Goal: Task Accomplishment & Management: Manage account settings

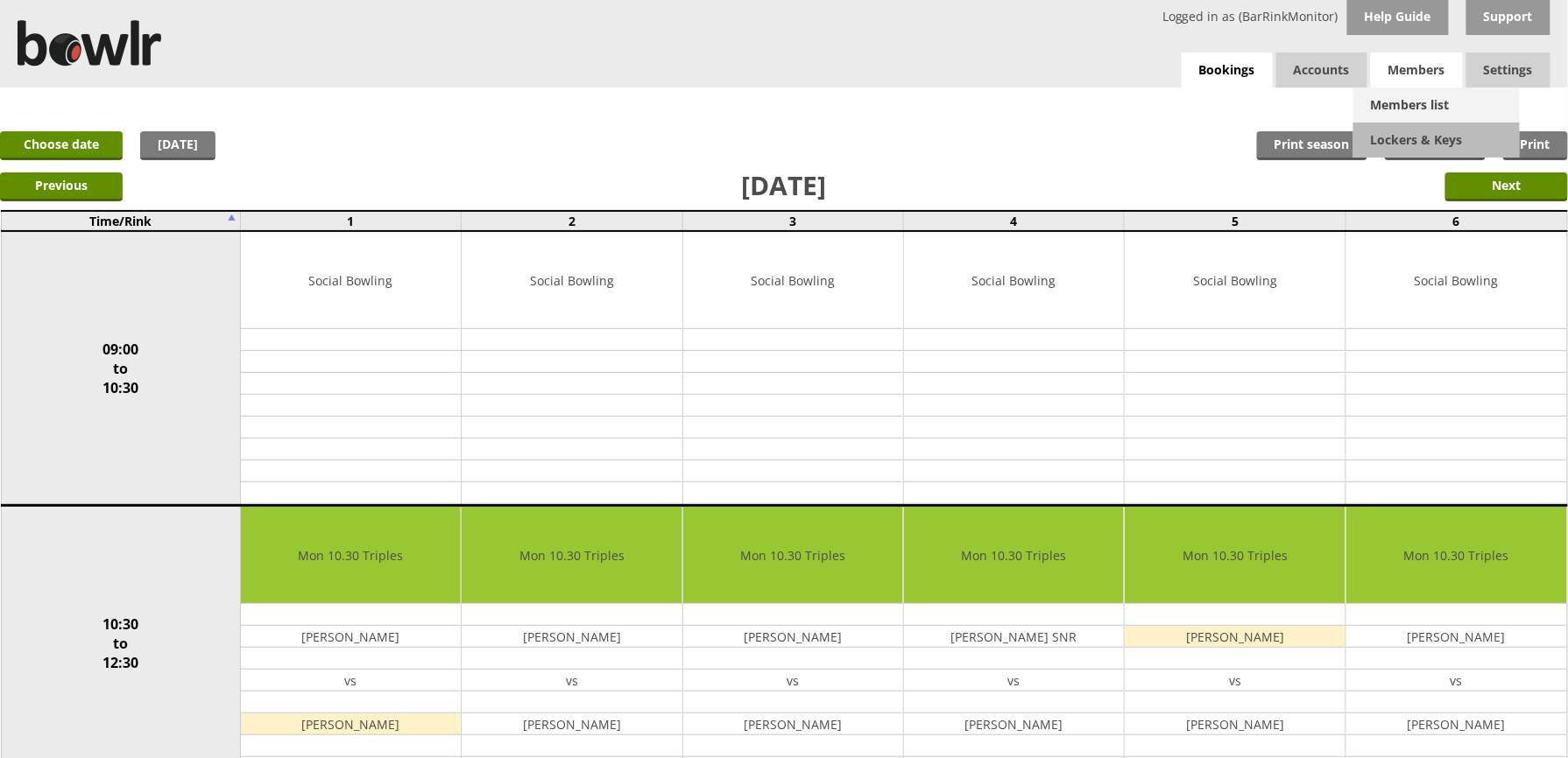
click at [1430, 102] on link "Members list" at bounding box center [1437, 105] width 167 height 35
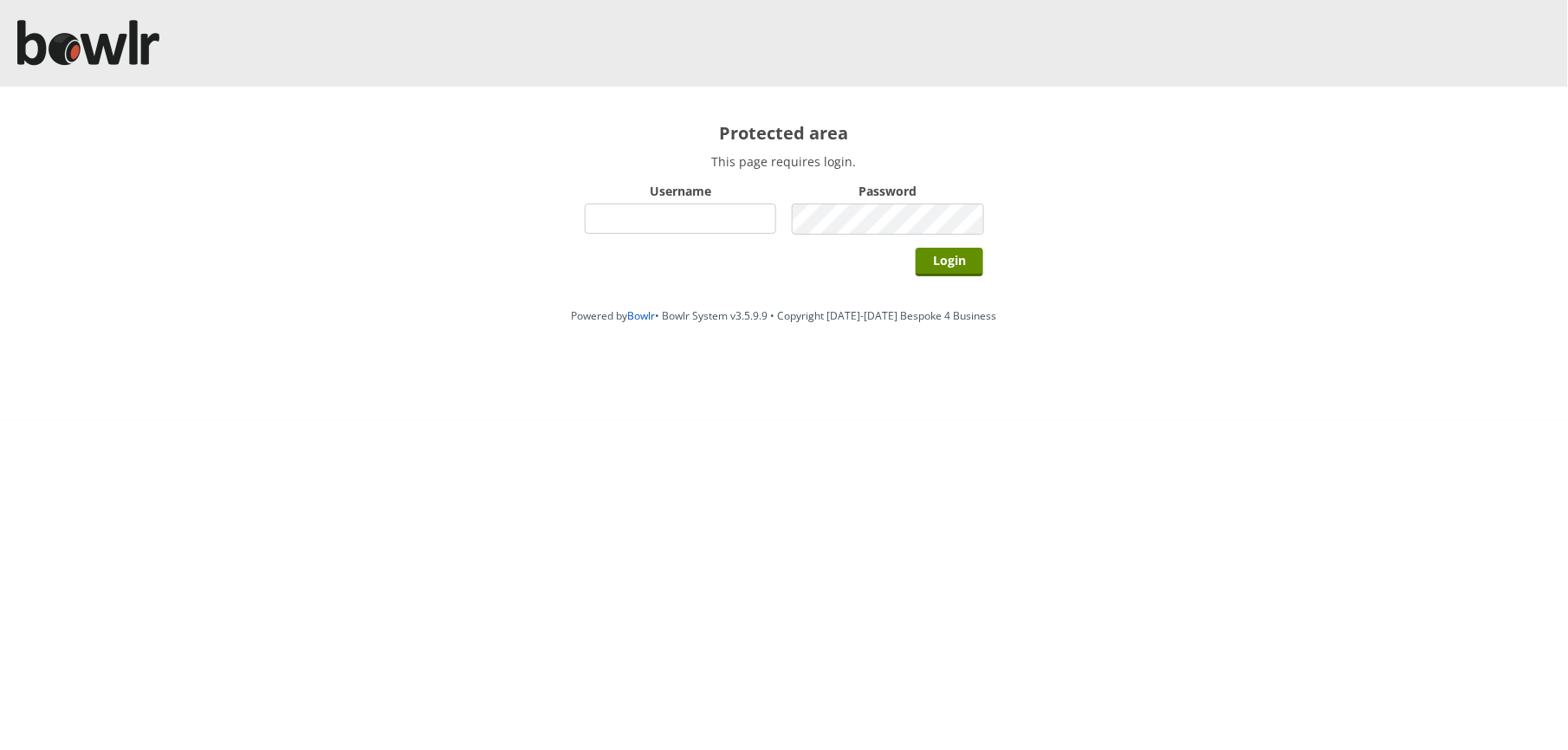
click at [651, 217] on input "Username" at bounding box center [681, 219] width 191 height 30
type input "BarRinkMonitor"
click at [916, 248] on input "Login" at bounding box center [949, 262] width 67 height 28
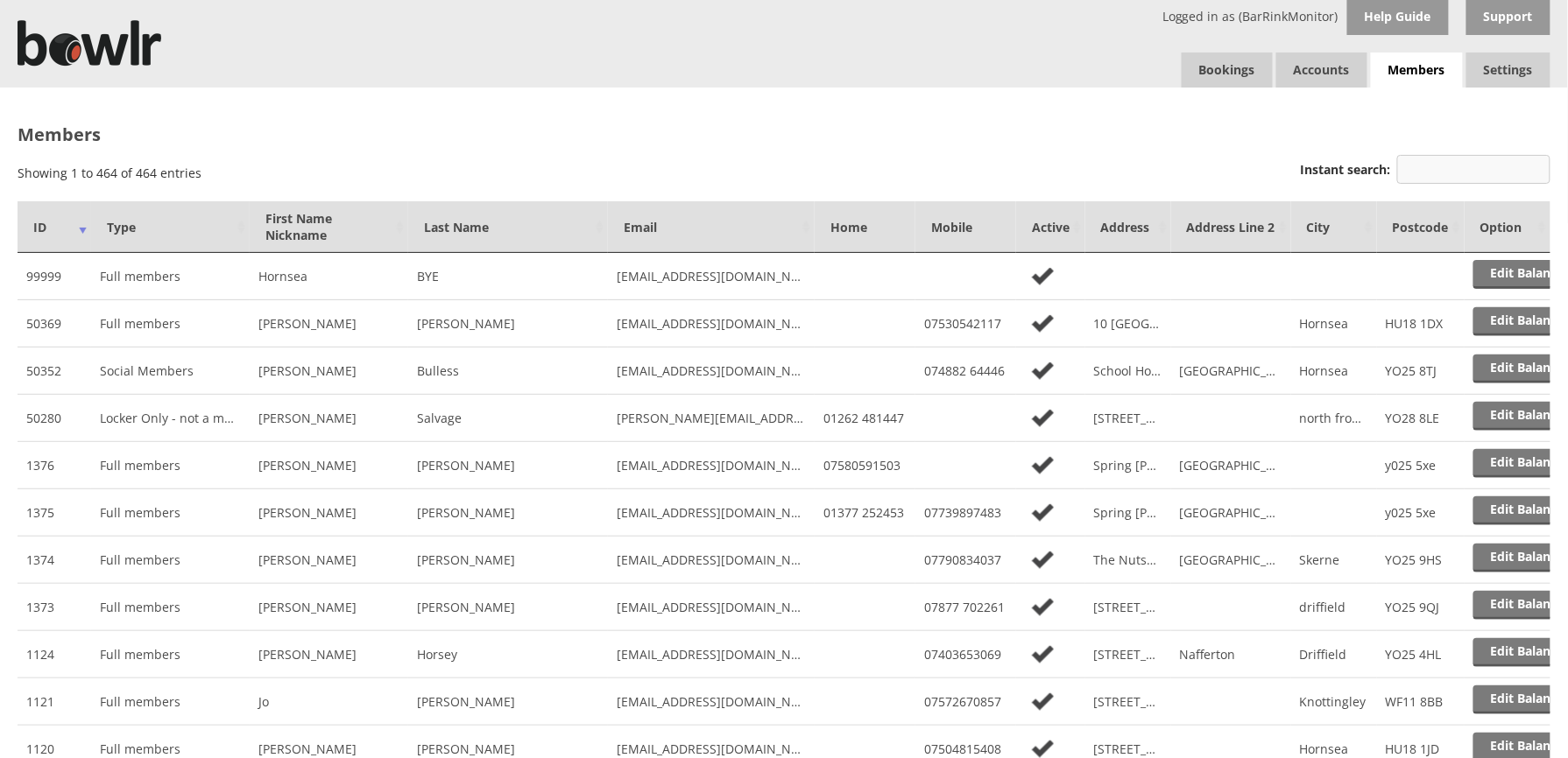
click at [1444, 168] on input "Instant search:" at bounding box center [1473, 169] width 153 height 29
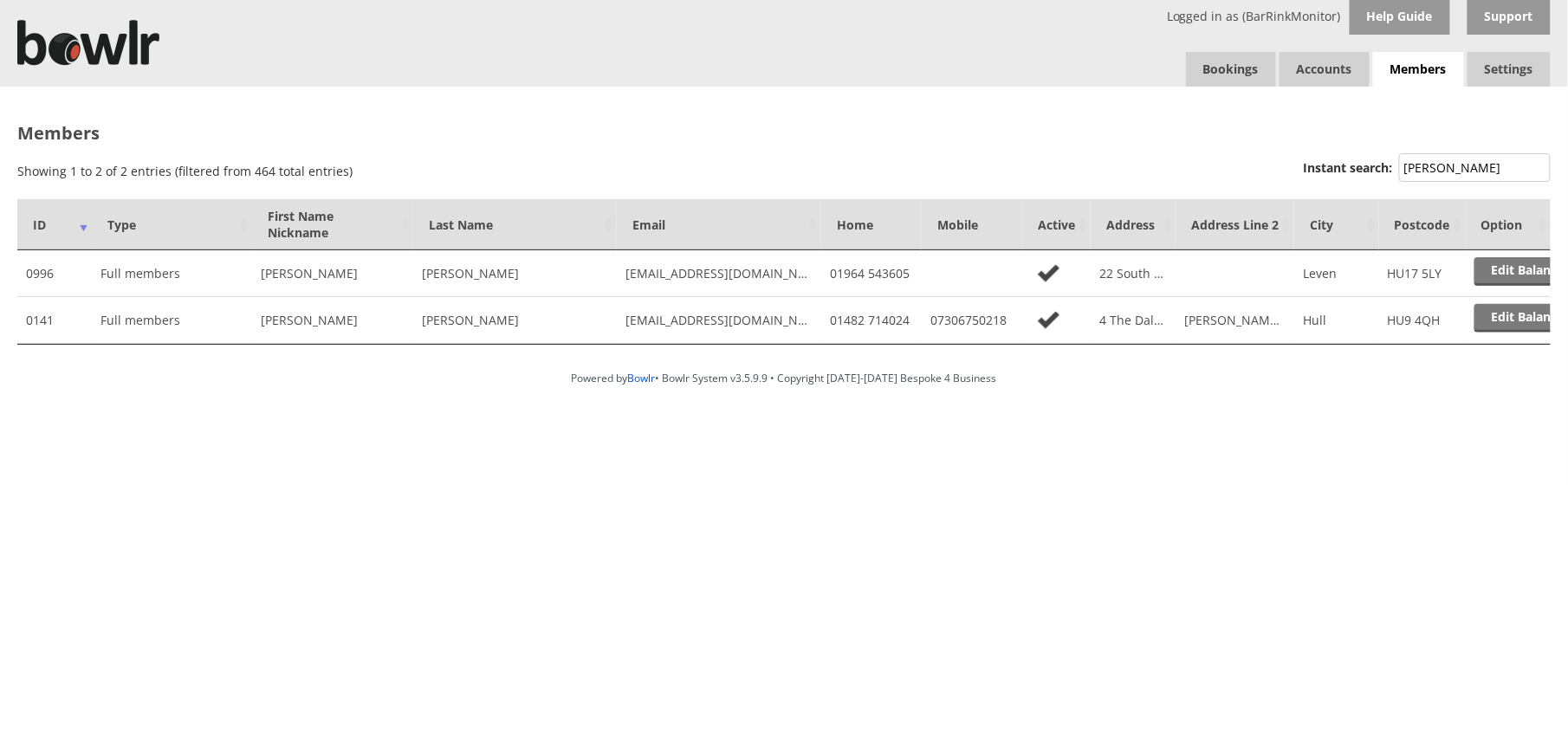
type input "Hammond"
click at [1550, 483] on html "Logged in as (BarRinkMonitor) Help Guide Support Bookings Accounts Rink Takings…" at bounding box center [784, 241] width 1568 height 483
click at [1471, 483] on html "Logged in as (BarRinkMonitor) Help Guide Support Bookings Accounts Rink Takings…" at bounding box center [784, 241] width 1568 height 483
click at [1203, 64] on link "Bookings" at bounding box center [1231, 68] width 90 height 34
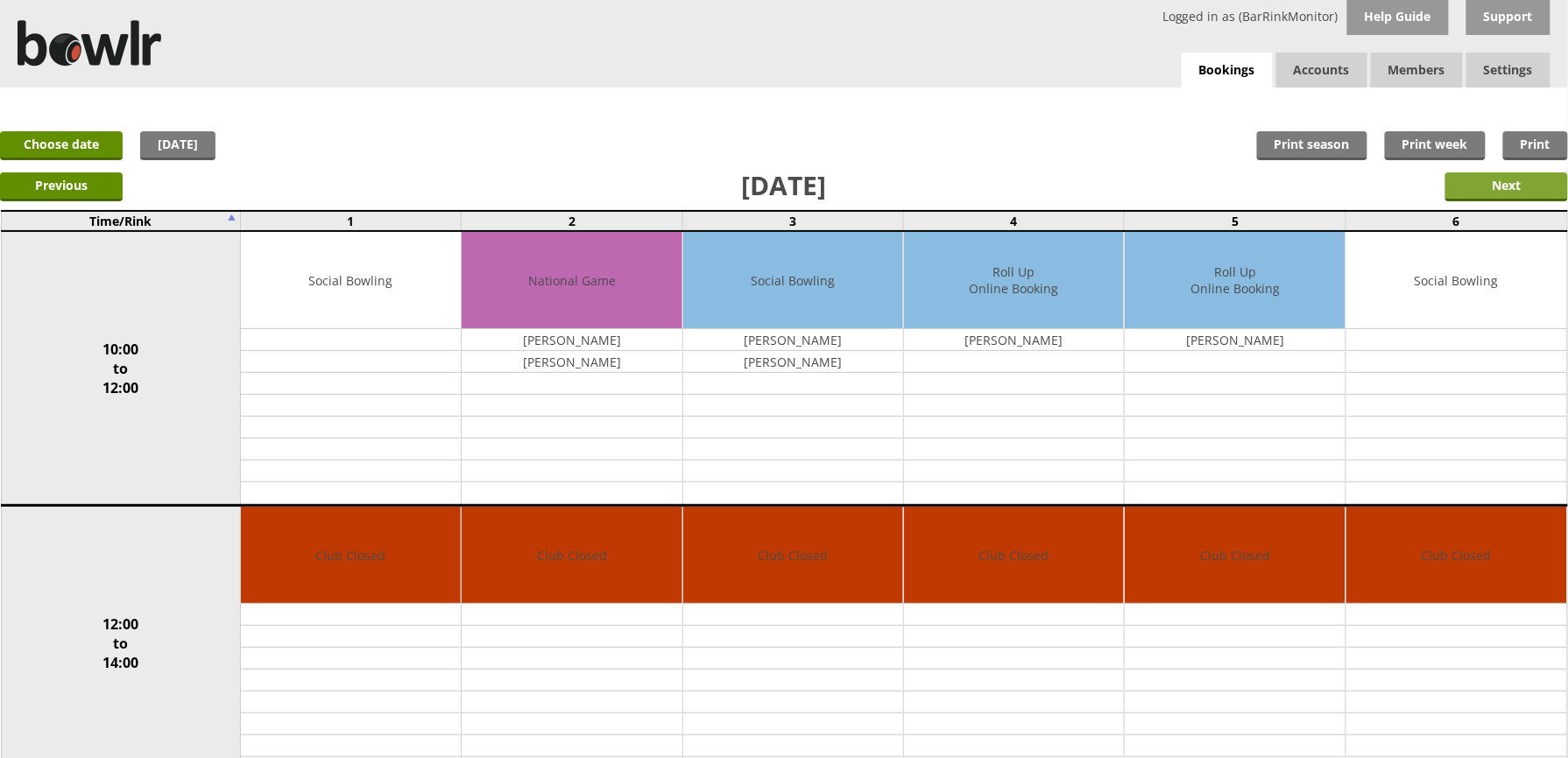
click at [1462, 188] on input "Next" at bounding box center [1507, 187] width 122 height 29
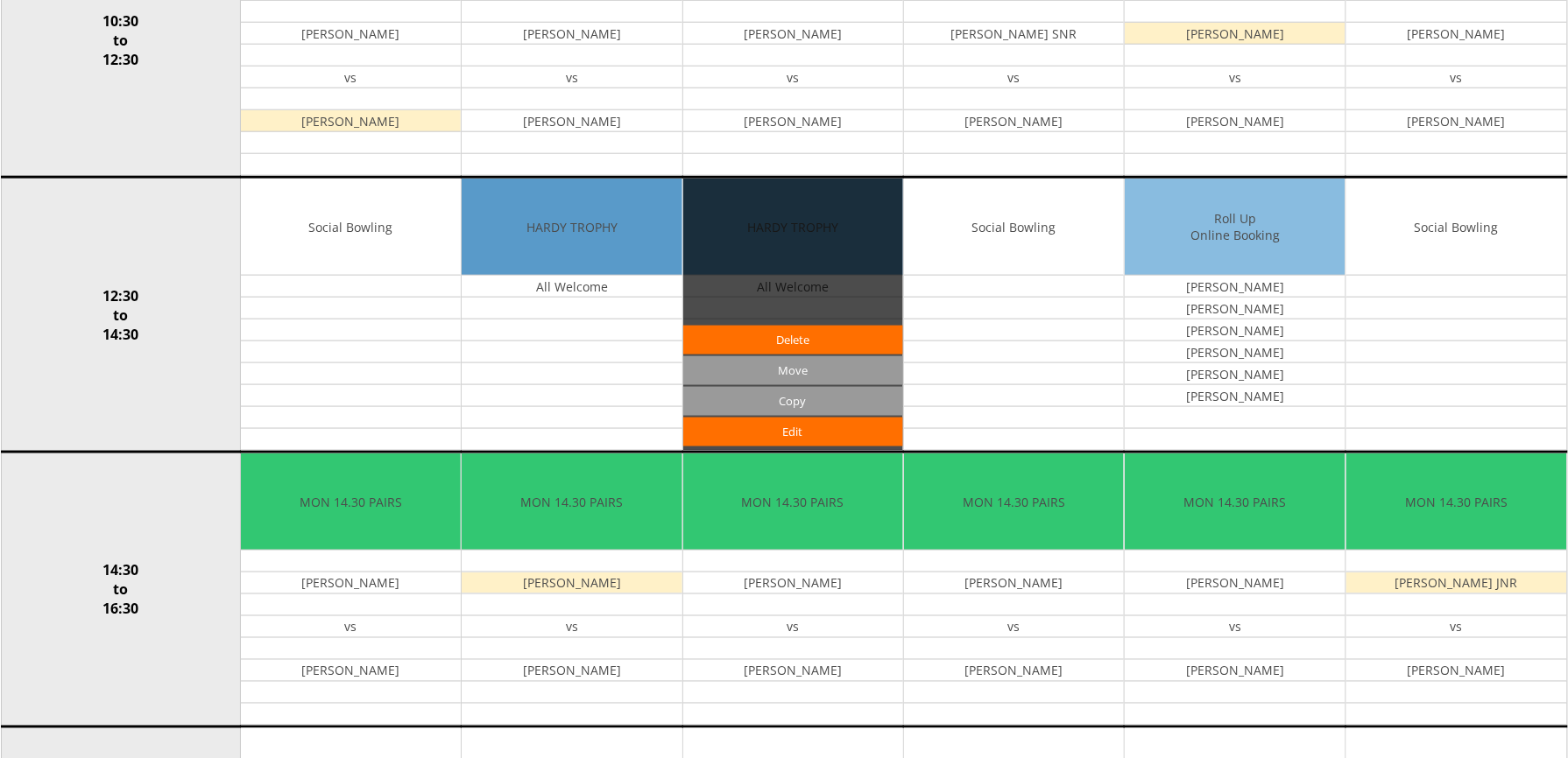
scroll to position [64, 0]
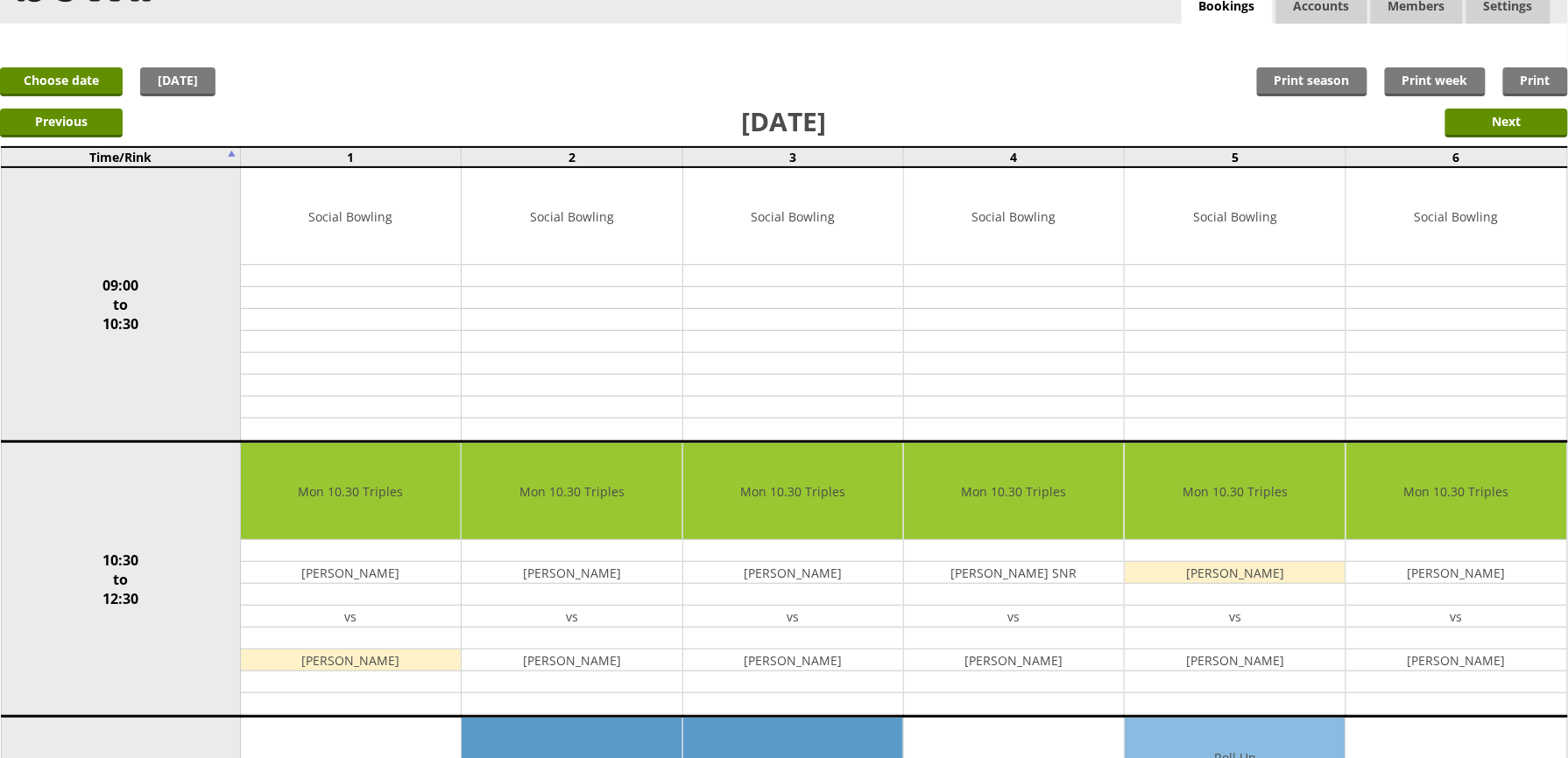
click at [74, 106] on div "Previous Next" at bounding box center [784, 121] width 1568 height 43
click at [70, 122] on input "Previous" at bounding box center [61, 122] width 122 height 29
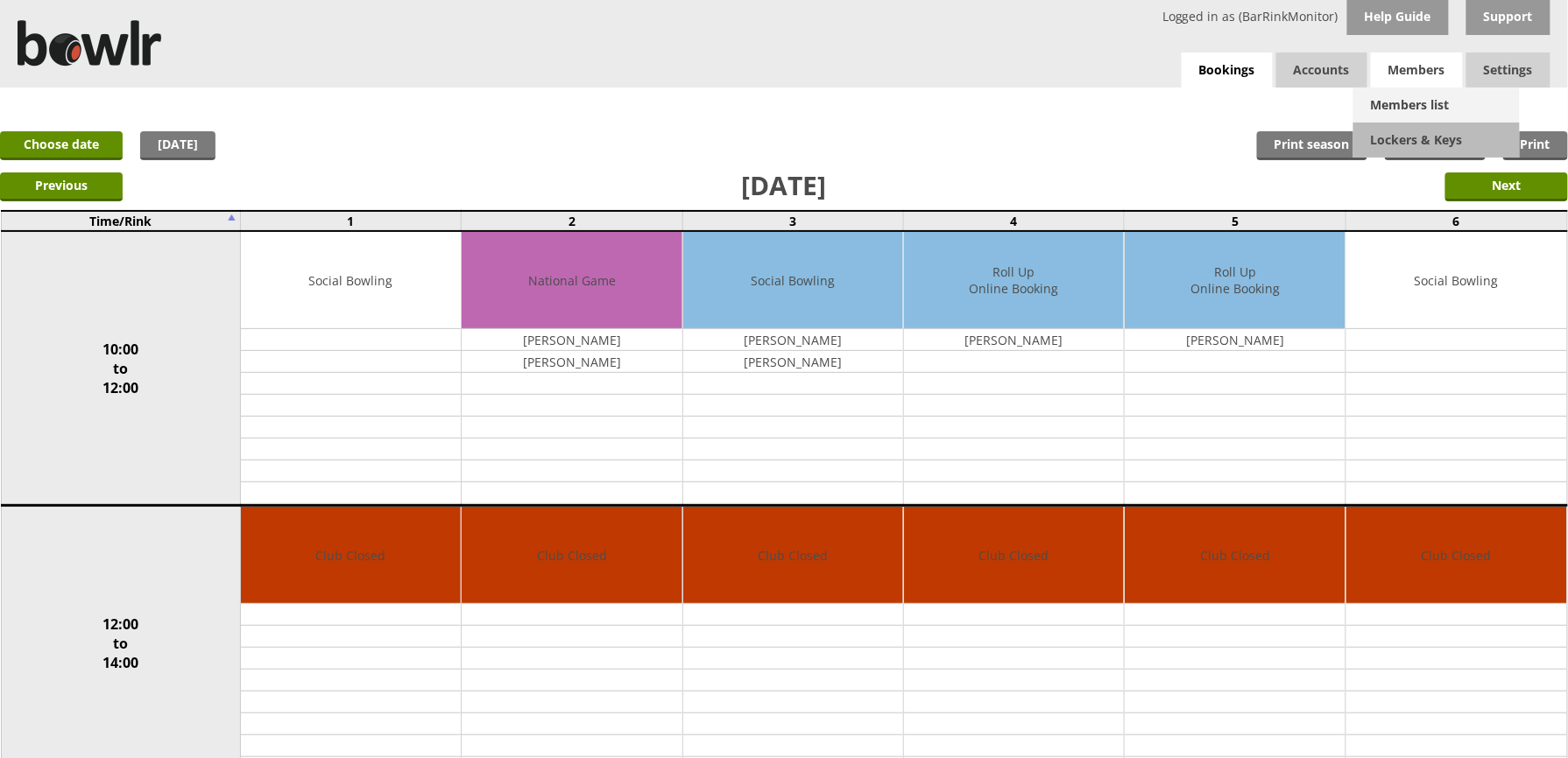
click at [1418, 90] on link "Members list" at bounding box center [1437, 105] width 167 height 35
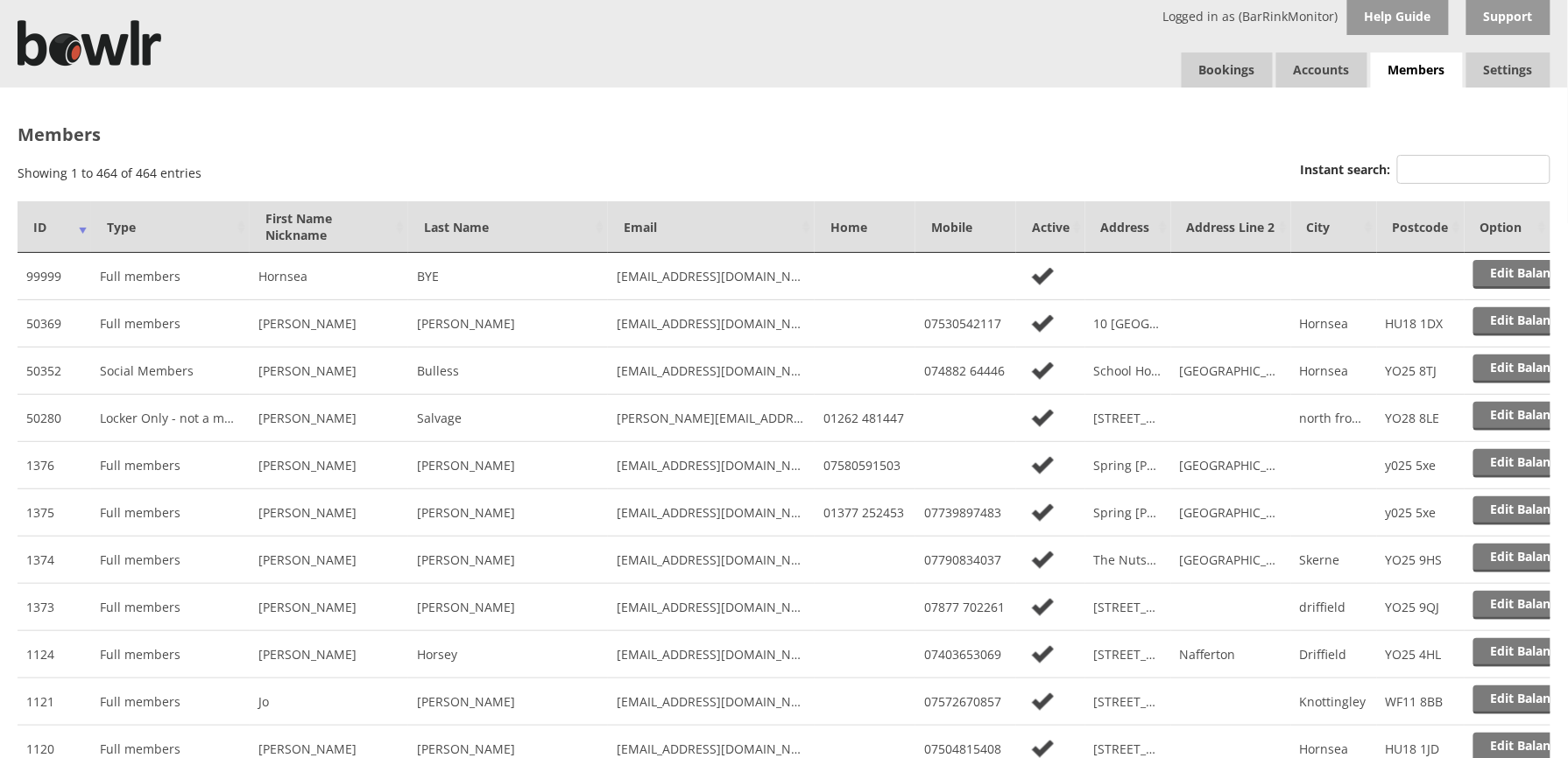
type input "h"
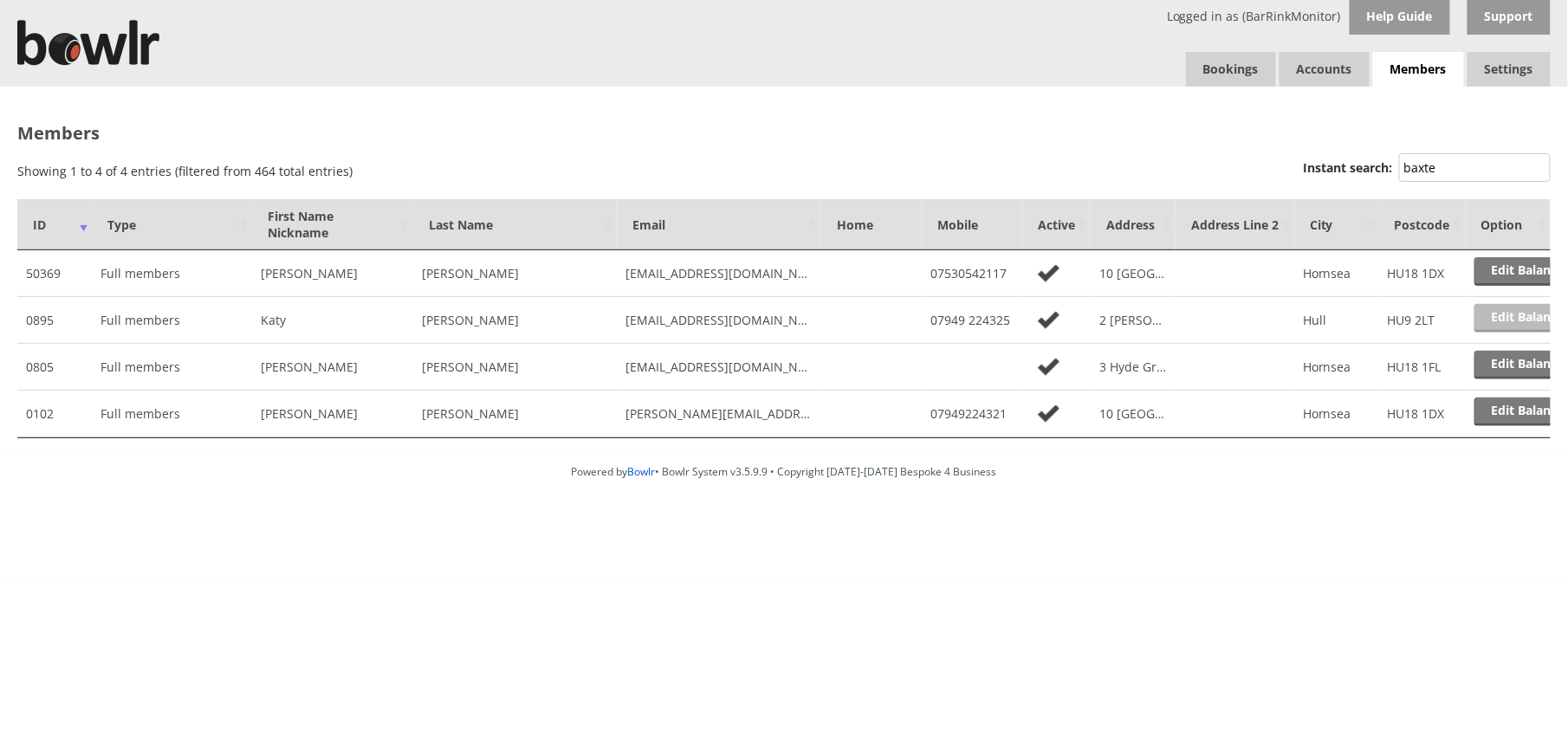
type input "baxte"
click at [1504, 312] on link "Edit Balance" at bounding box center [1528, 317] width 107 height 28
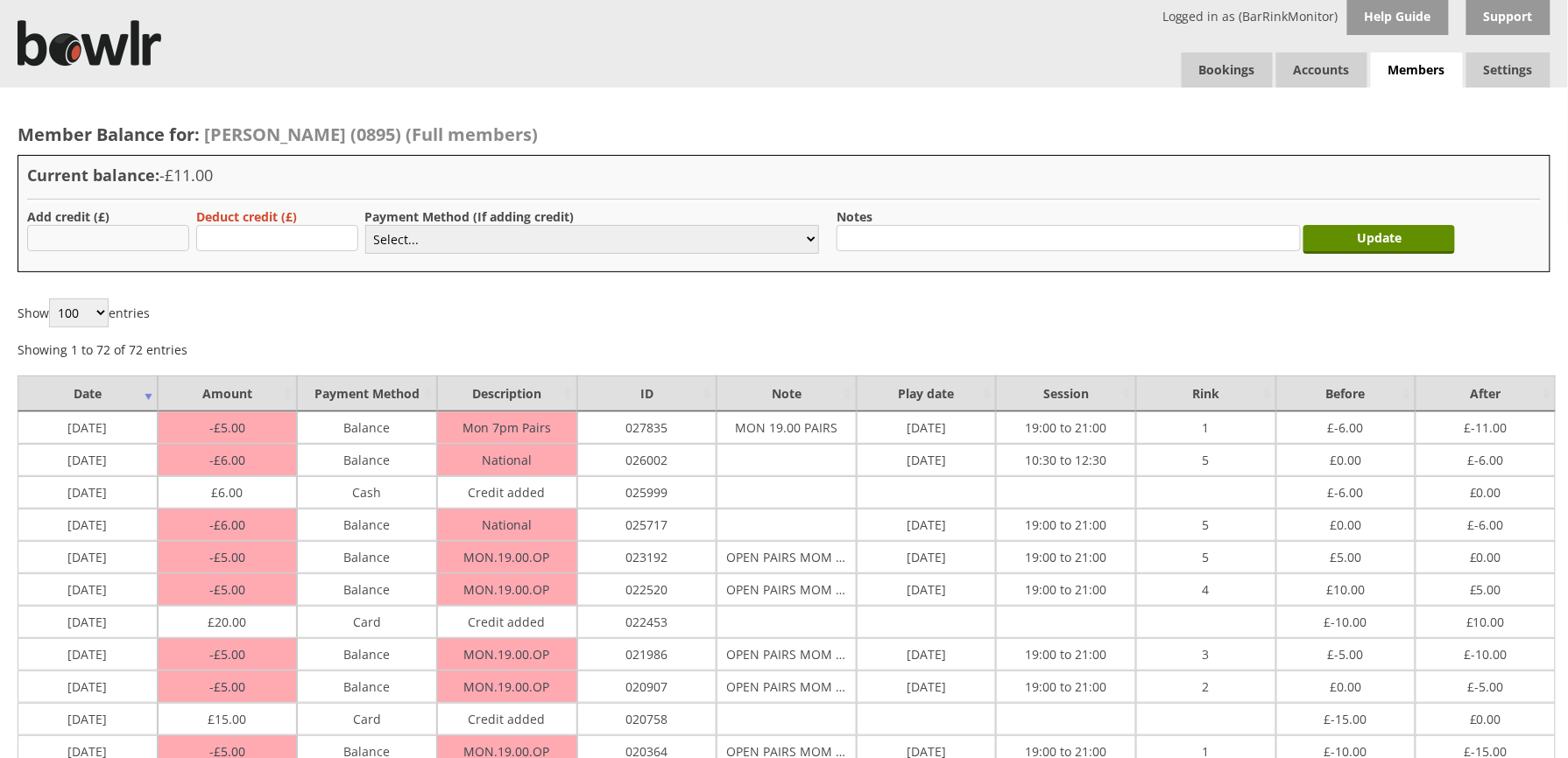
click at [127, 233] on input "text" at bounding box center [109, 238] width 162 height 27
click at [161, 207] on div "Current balance: -£11.00 Add credit (£) Deduct credit (£) Payment Method (If ad…" at bounding box center [784, 213] width 1533 height 117
click at [107, 249] on input "text" at bounding box center [109, 238] width 162 height 27
type input "17"
click at [447, 245] on select "Select... Cash Card Cheque Bank Transfer Other Member Card Gift Voucher Balance" at bounding box center [592, 239] width 454 height 29
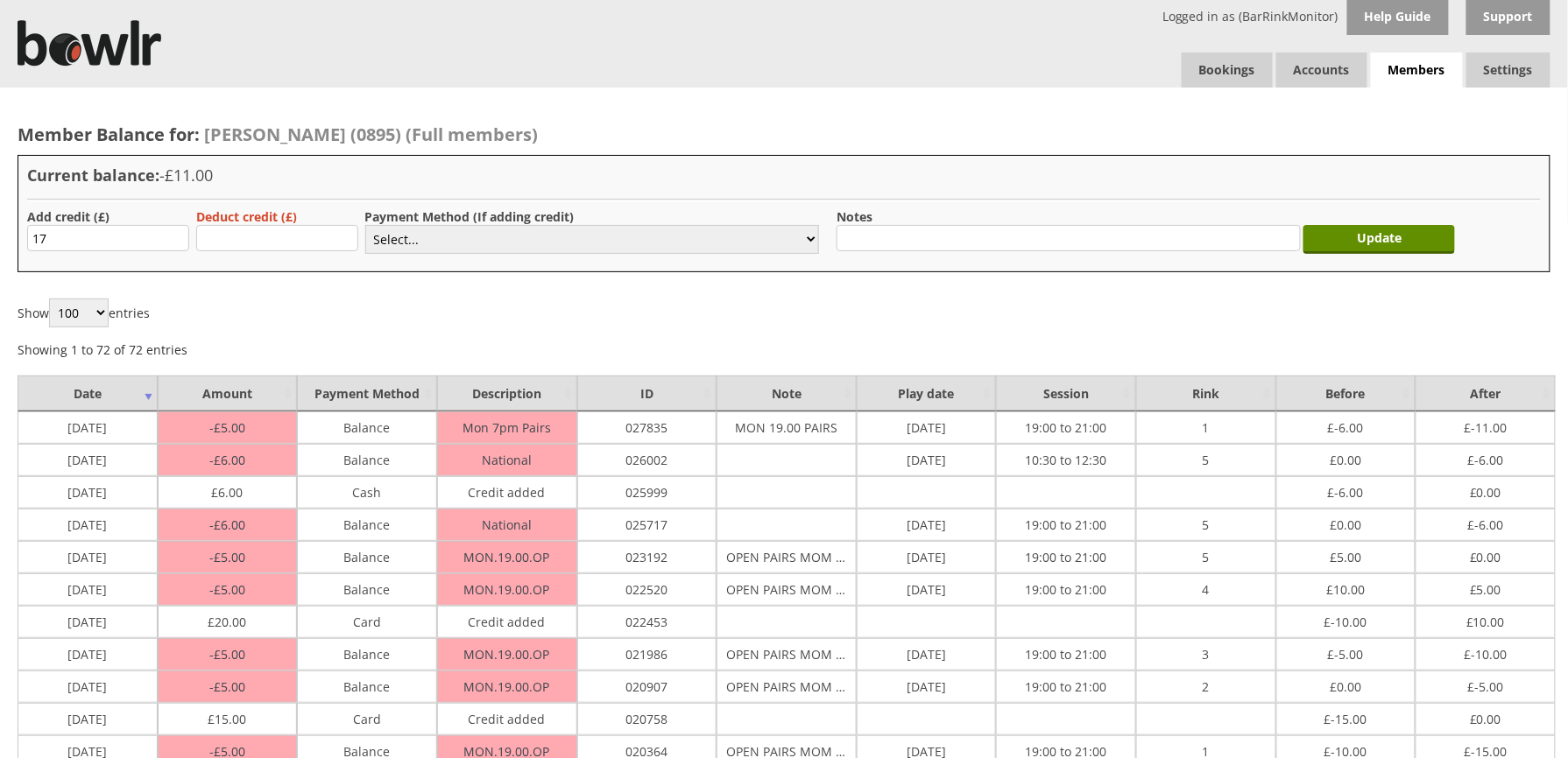
select select "2"
click at [365, 225] on select "Select... Cash Card Cheque Bank Transfer Other Member Card Gift Voucher Balance" at bounding box center [592, 239] width 454 height 29
click at [1413, 238] on input "Update" at bounding box center [1379, 239] width 152 height 29
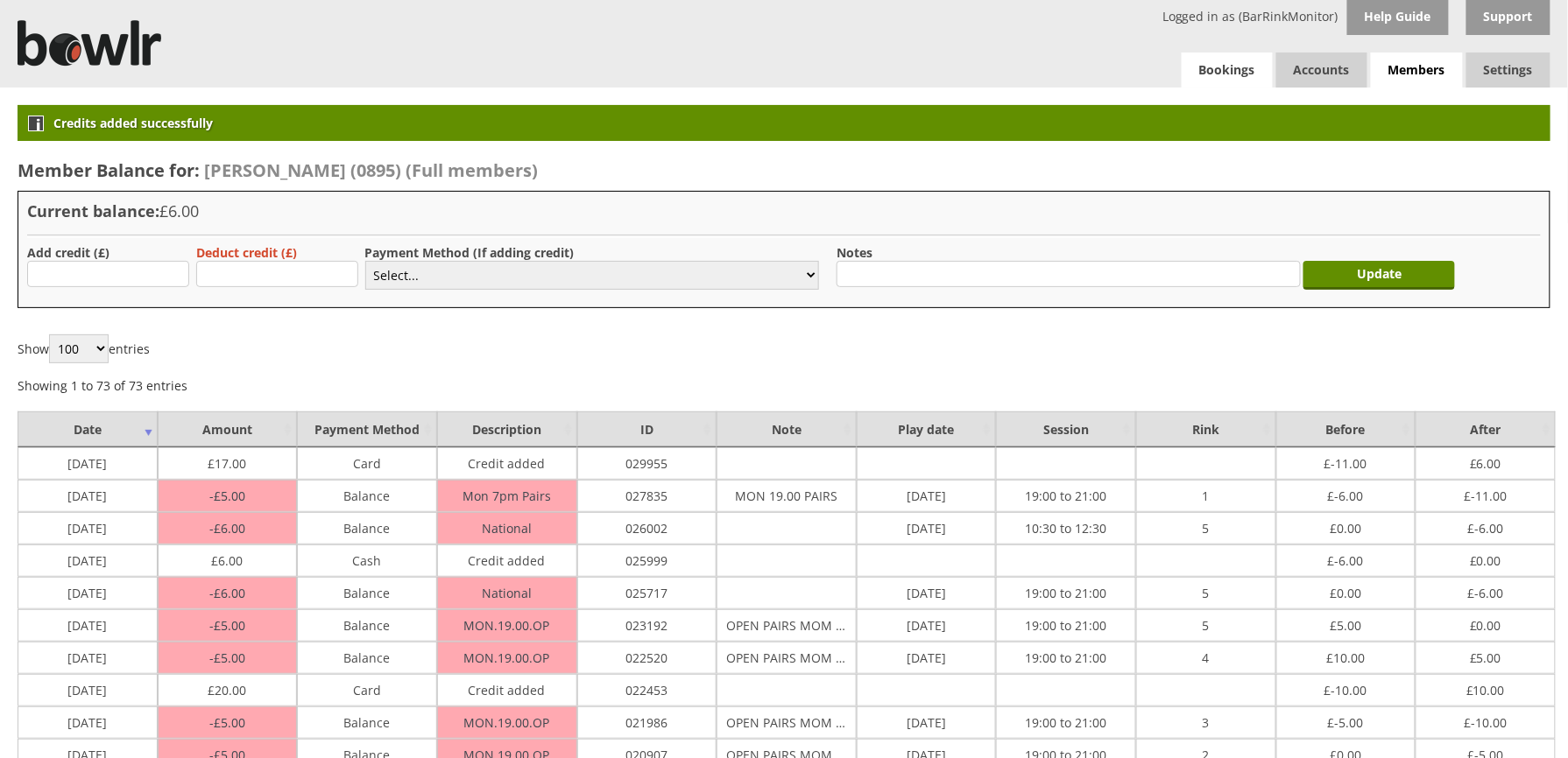
click at [1227, 61] on link "Bookings" at bounding box center [1227, 69] width 91 height 35
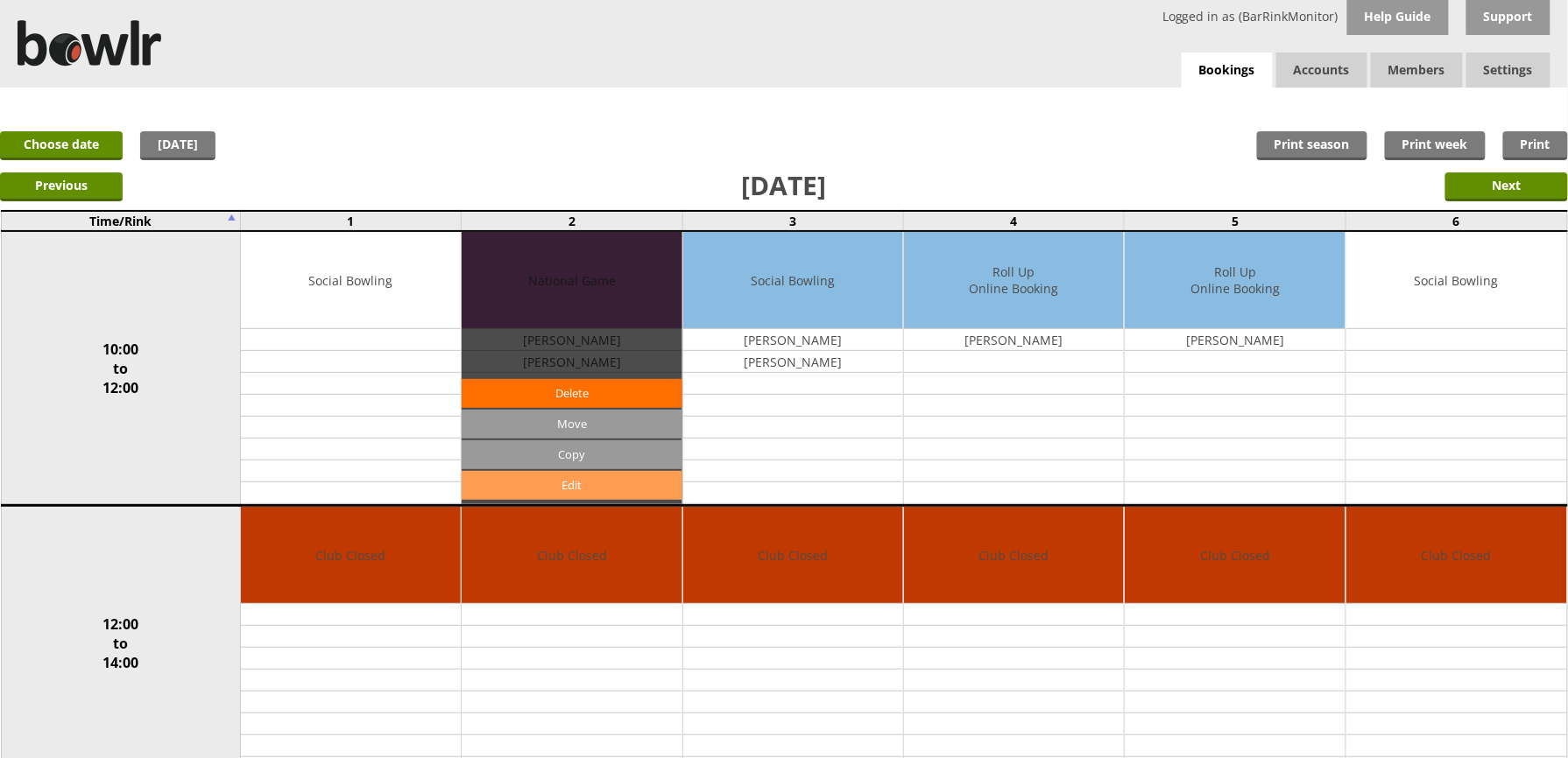
click at [568, 493] on link "Edit" at bounding box center [572, 485] width 220 height 29
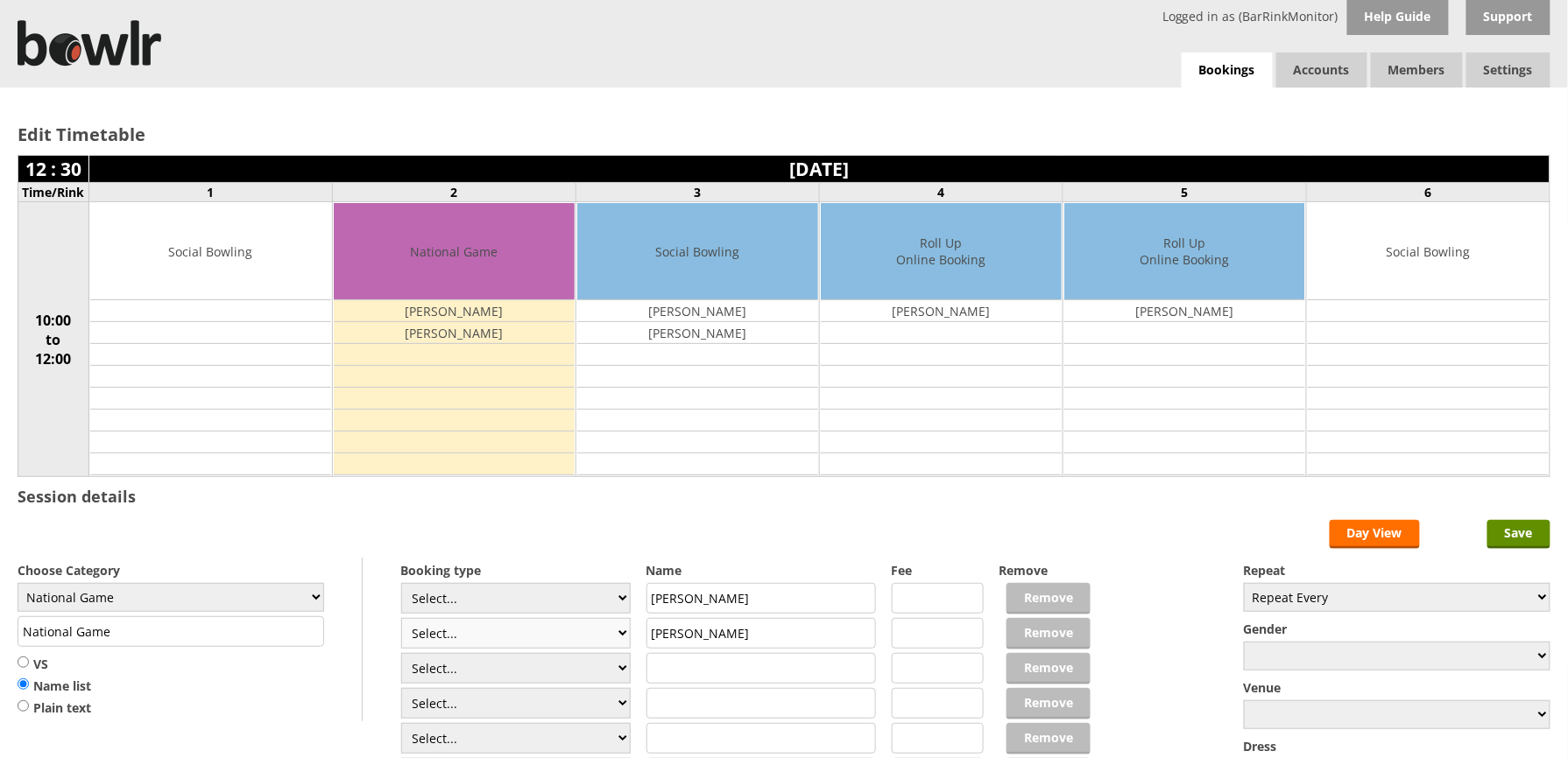
click at [580, 638] on select "Select... Club Competition (Member) Club Competition (Visitor) National (Member…" at bounding box center [515, 633] width 230 height 31
select select "1_46"
click at [401, 622] on select "Select... Club Competition (Member) Club Competition (Visitor) National (Member…" at bounding box center [515, 633] width 230 height 31
type input "6.0000"
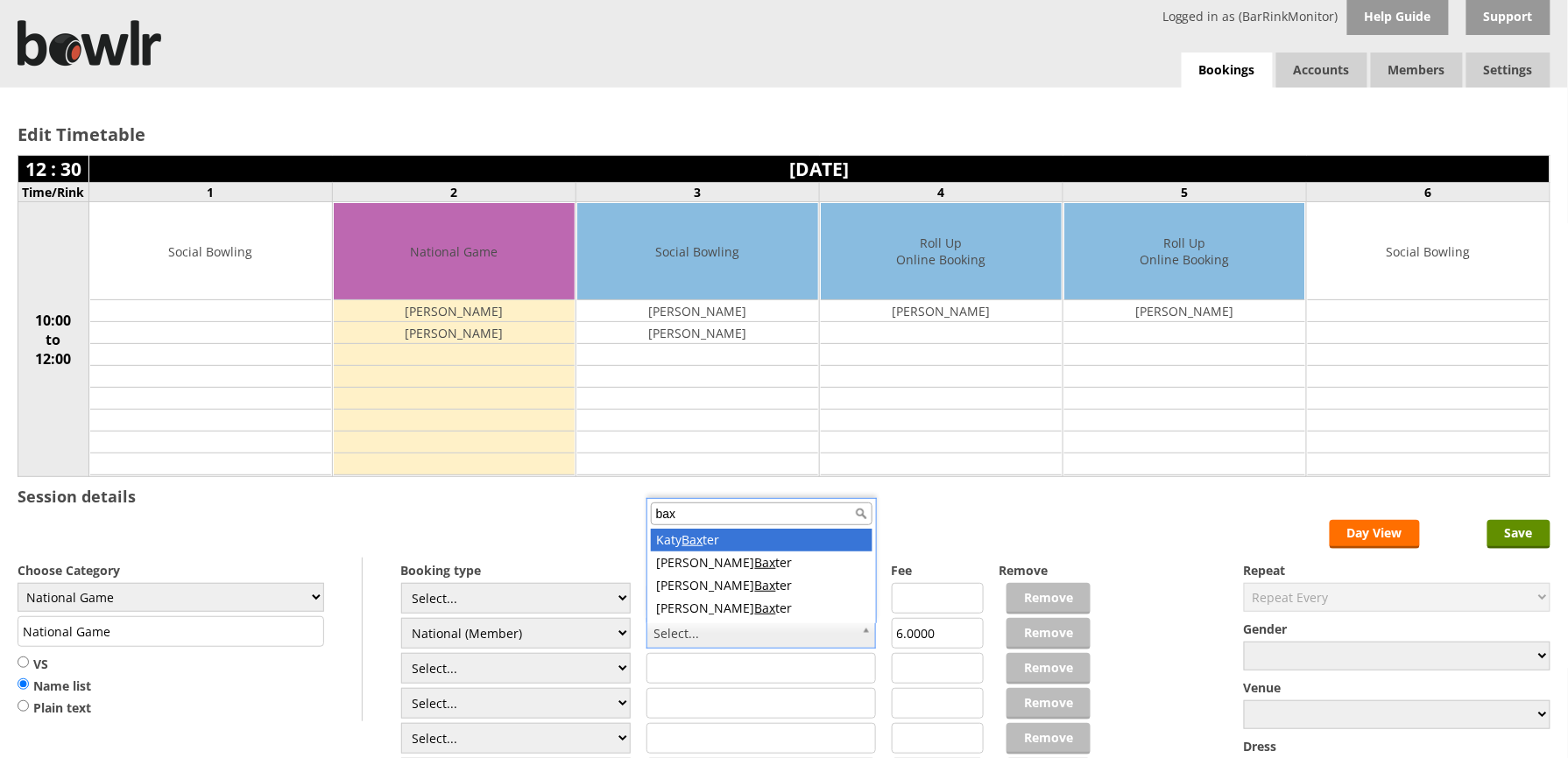
type input "bax"
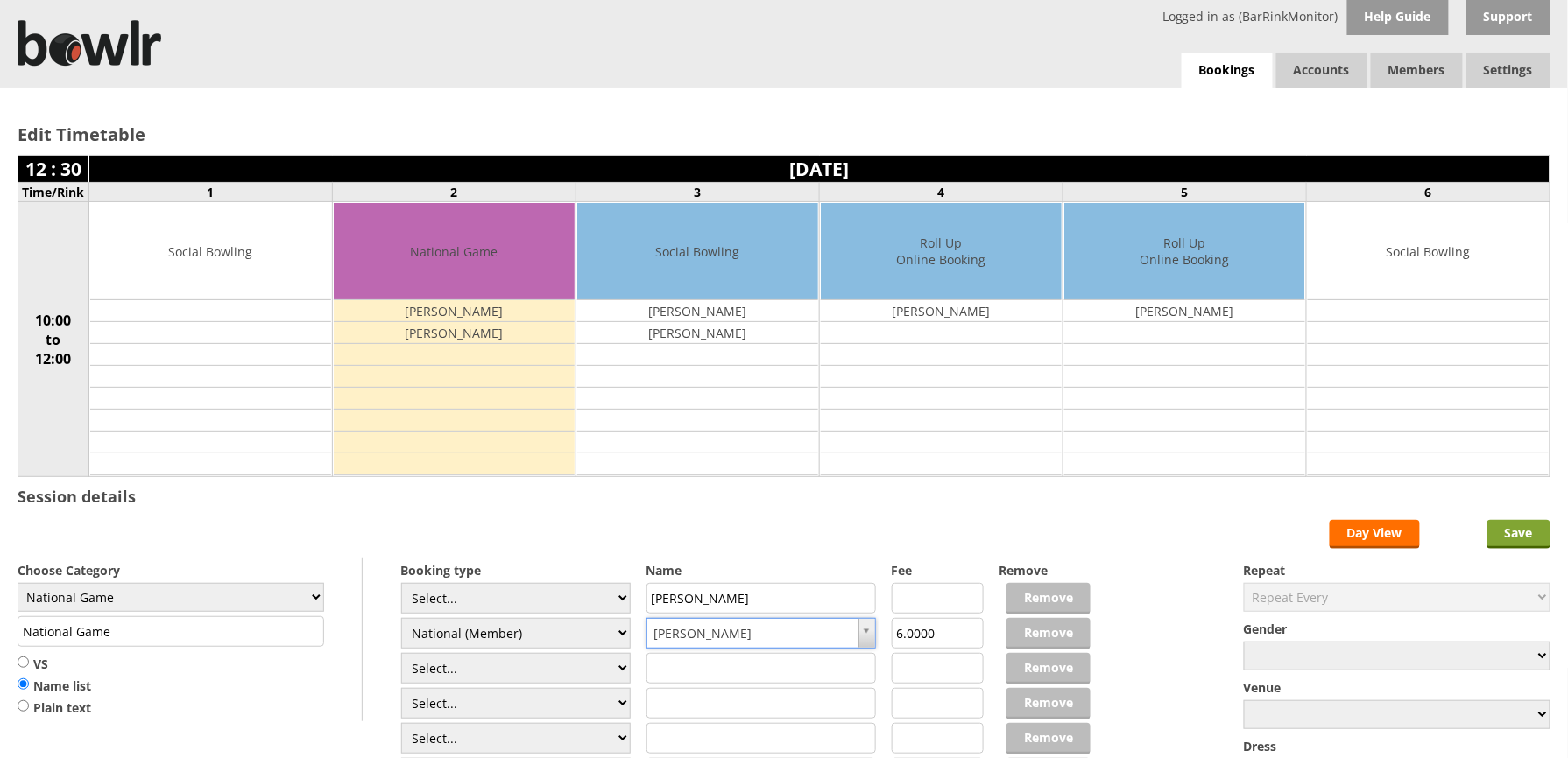
click at [1495, 537] on input "Save" at bounding box center [1520, 534] width 63 height 29
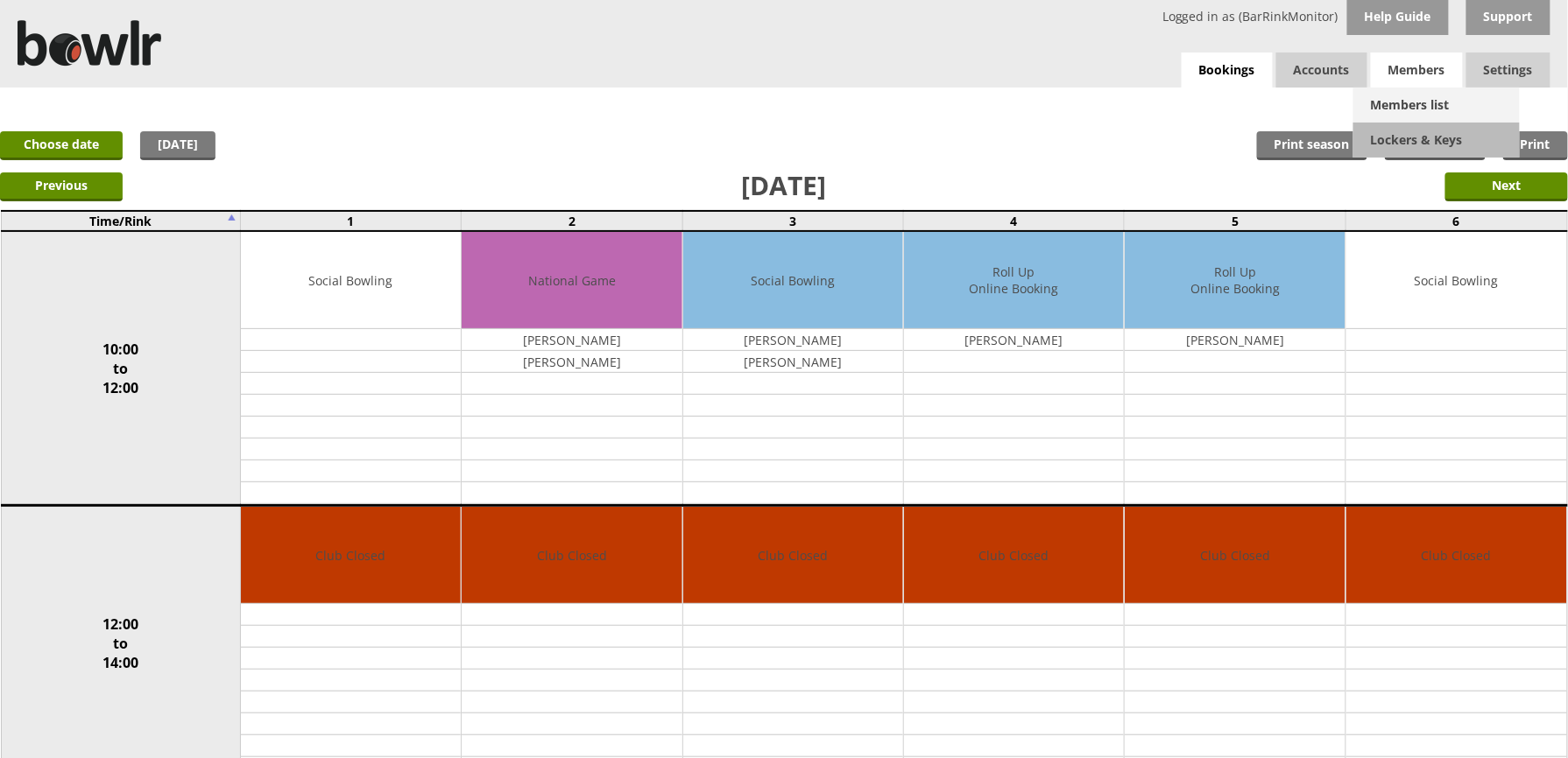
click at [1428, 90] on link "Members list" at bounding box center [1437, 105] width 167 height 35
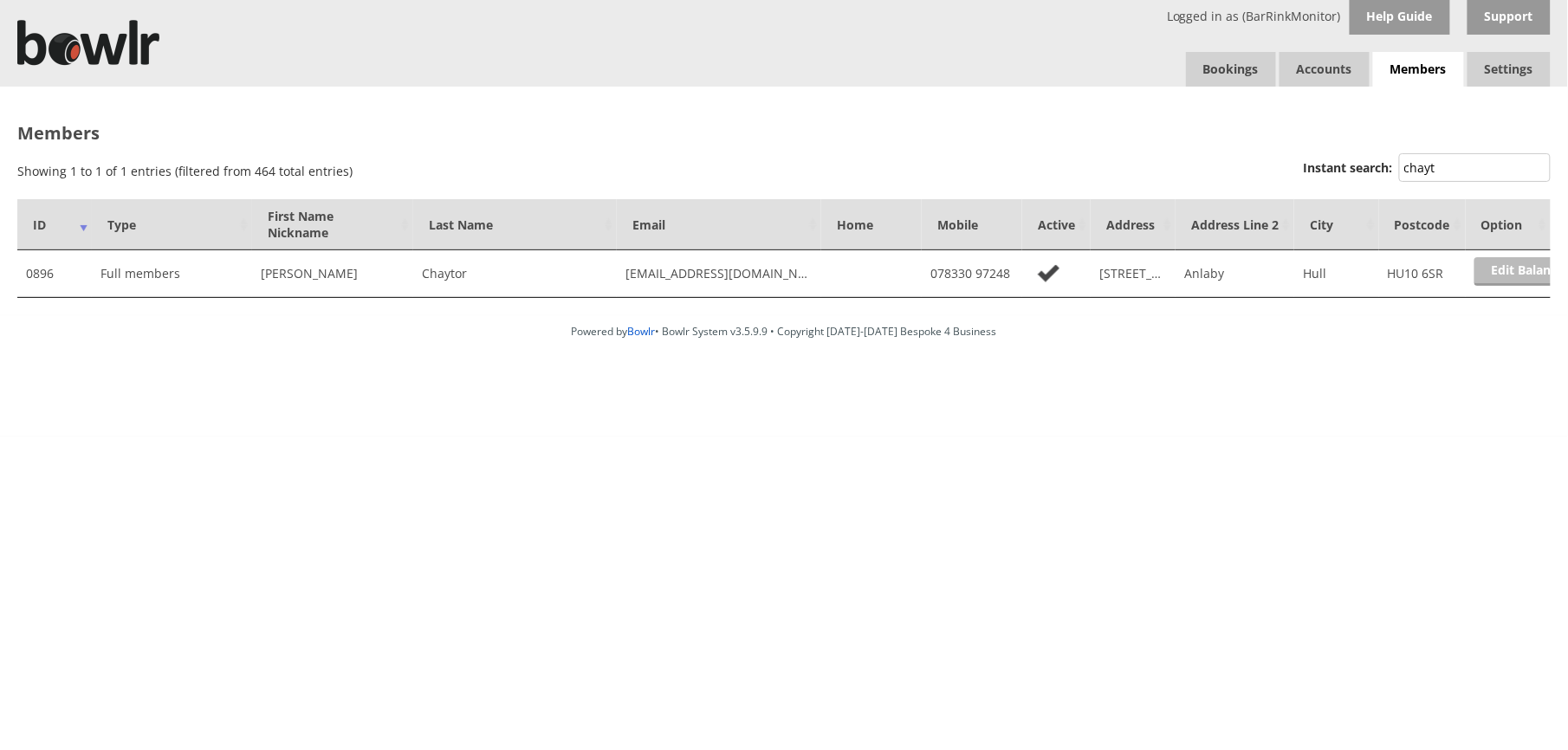
type input "chayt"
click at [1503, 265] on link "Edit Balance" at bounding box center [1528, 271] width 107 height 28
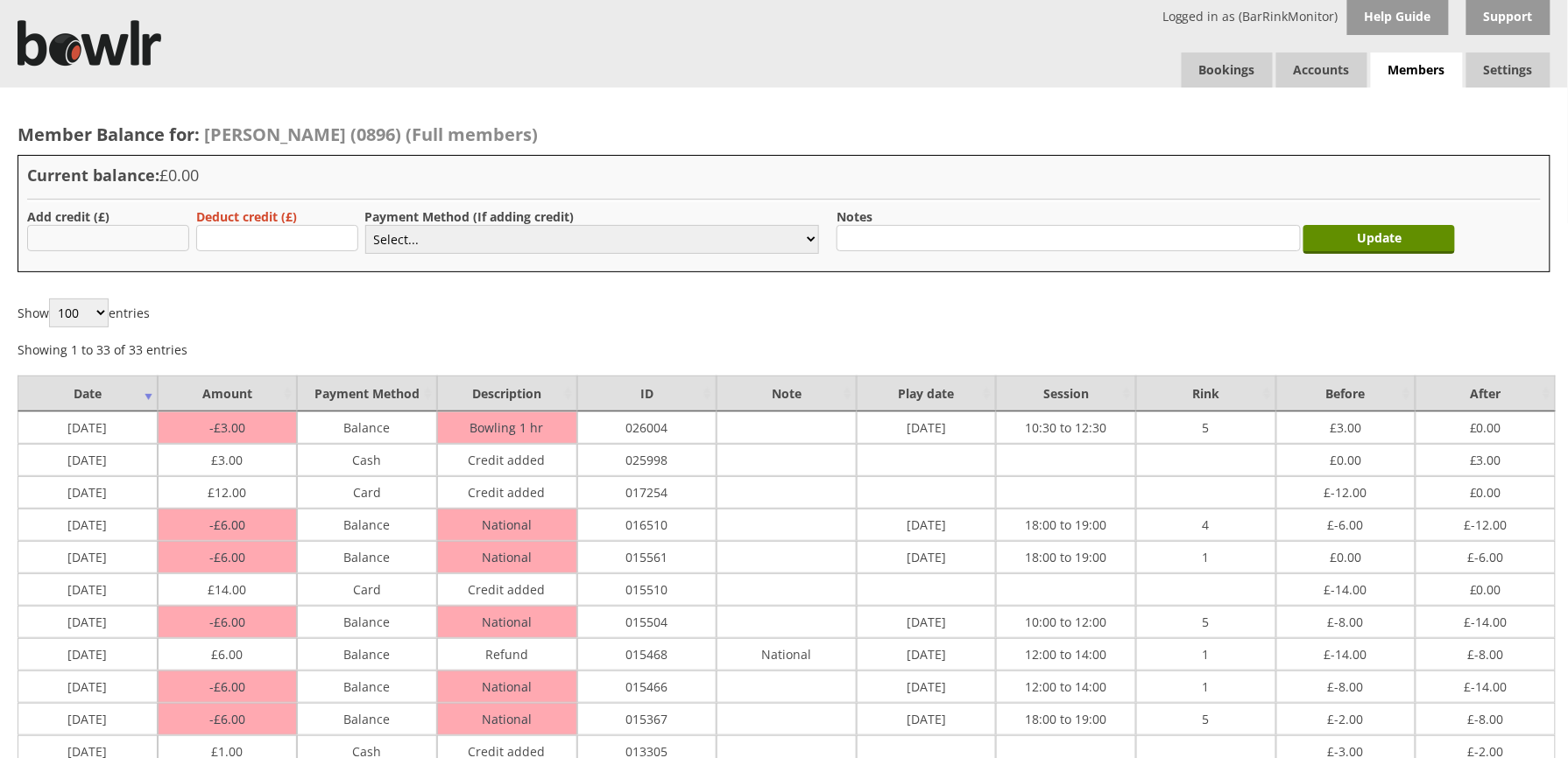
click at [113, 238] on input "text" at bounding box center [109, 238] width 162 height 27
type input "6"
click at [416, 236] on select "Select... Cash Card Cheque Bank Transfer Other Member Card Gift Voucher Balance" at bounding box center [592, 239] width 454 height 29
select select "2"
click at [365, 225] on select "Select... Cash Card Cheque Bank Transfer Other Member Card Gift Voucher Balance" at bounding box center [592, 239] width 454 height 29
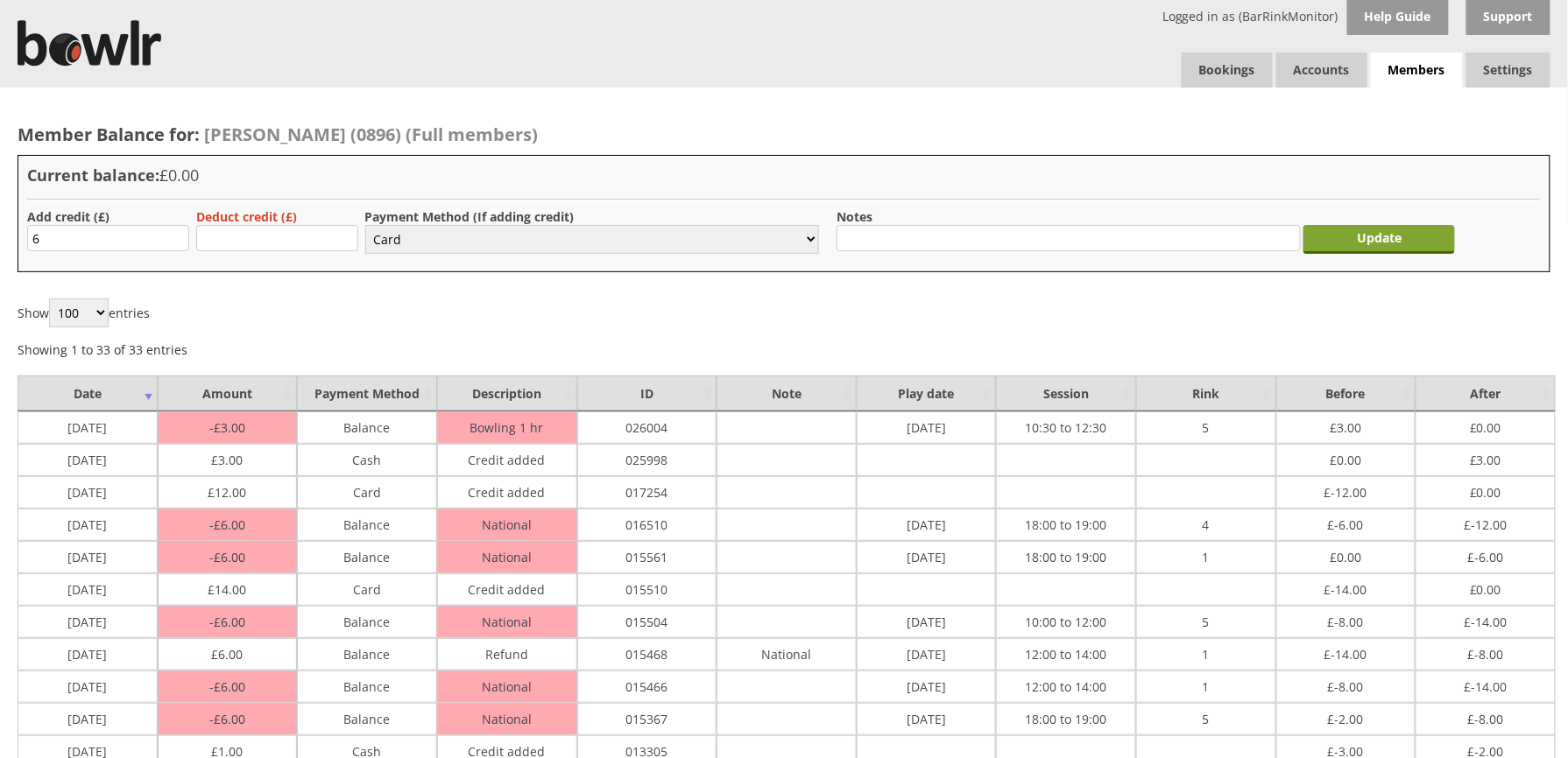
click at [1319, 242] on input "Update" at bounding box center [1379, 239] width 152 height 29
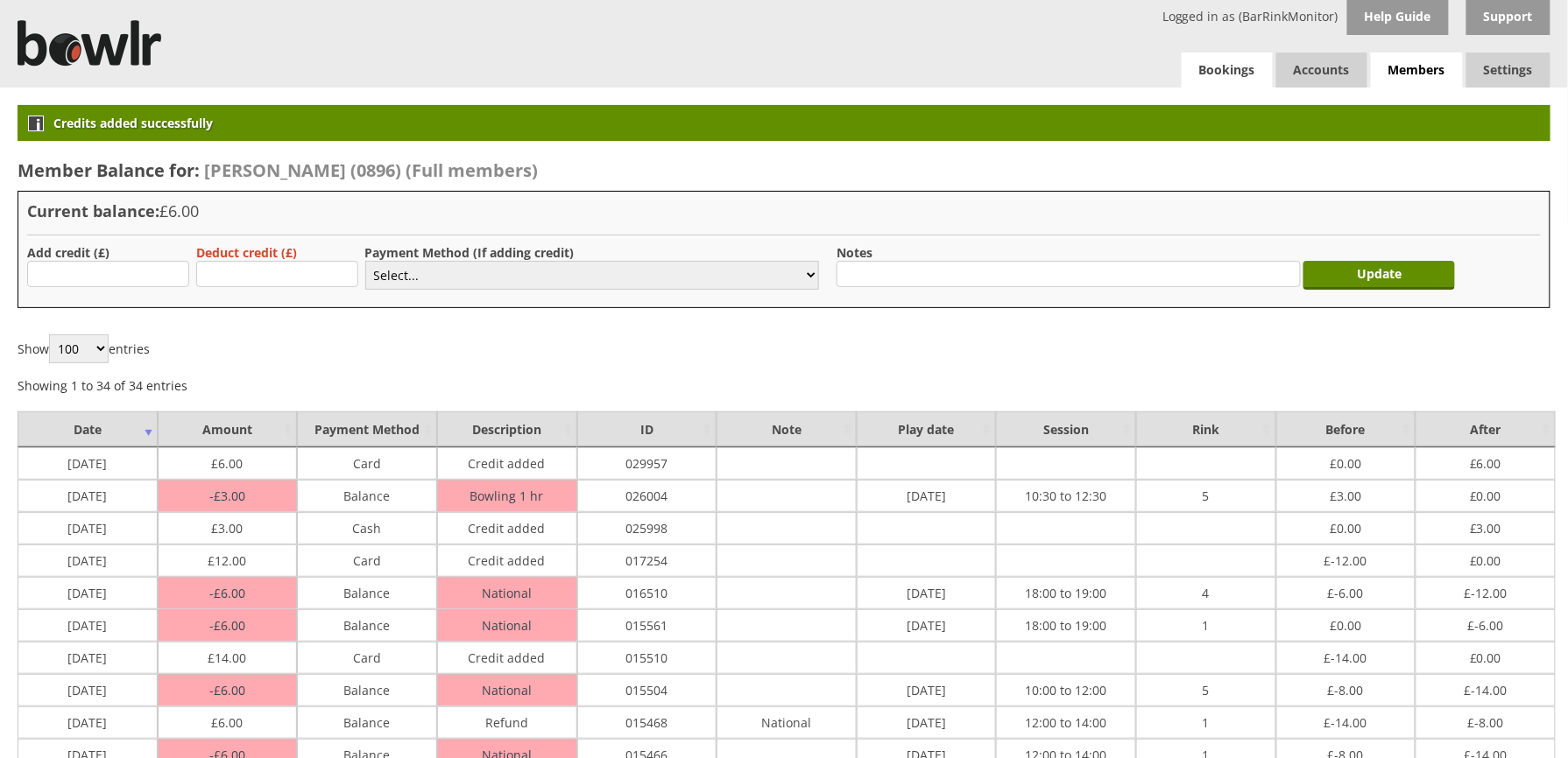
click at [1202, 63] on link "Bookings" at bounding box center [1227, 69] width 91 height 35
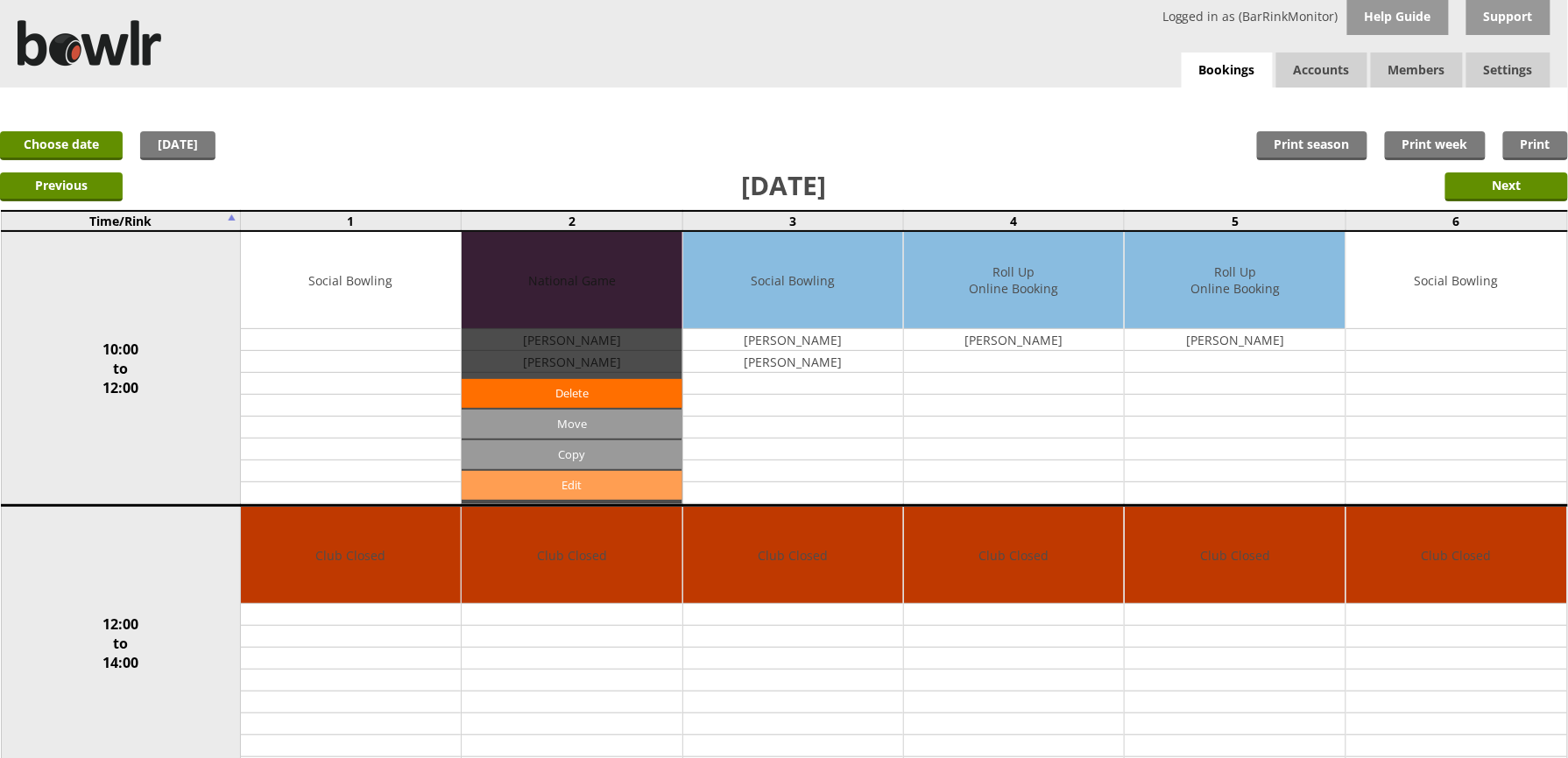
click at [529, 480] on link "Edit" at bounding box center [572, 485] width 220 height 29
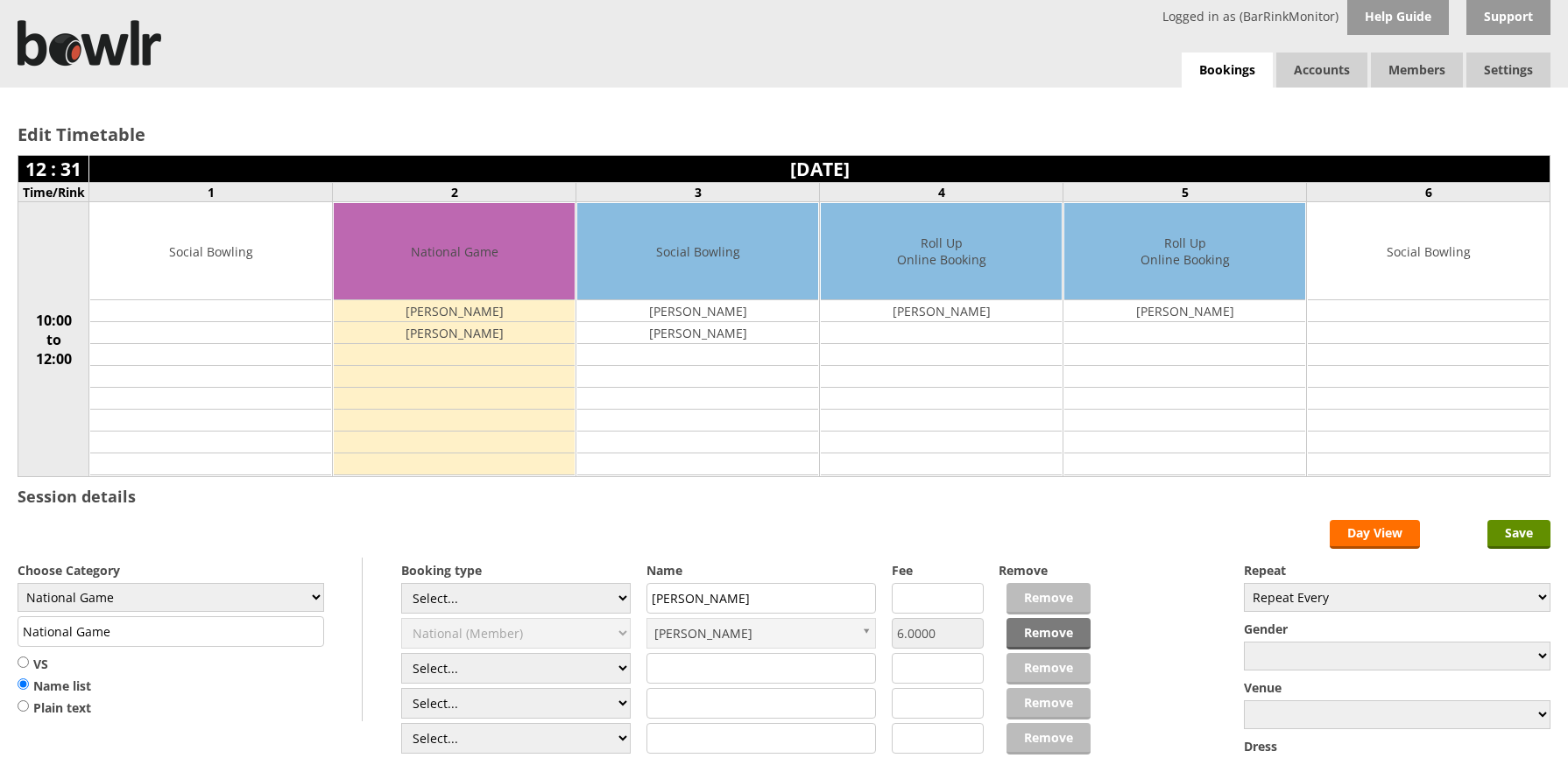
click at [533, 588] on select "Select... Club Competition (Member) Club Competition (Visitor) National (Member…" at bounding box center [515, 598] width 230 height 31
select select "1_46"
click at [401, 587] on select "Select... Club Competition (Member) Club Competition (Visitor) National (Member…" at bounding box center [515, 598] width 230 height 31
type input "6.0000"
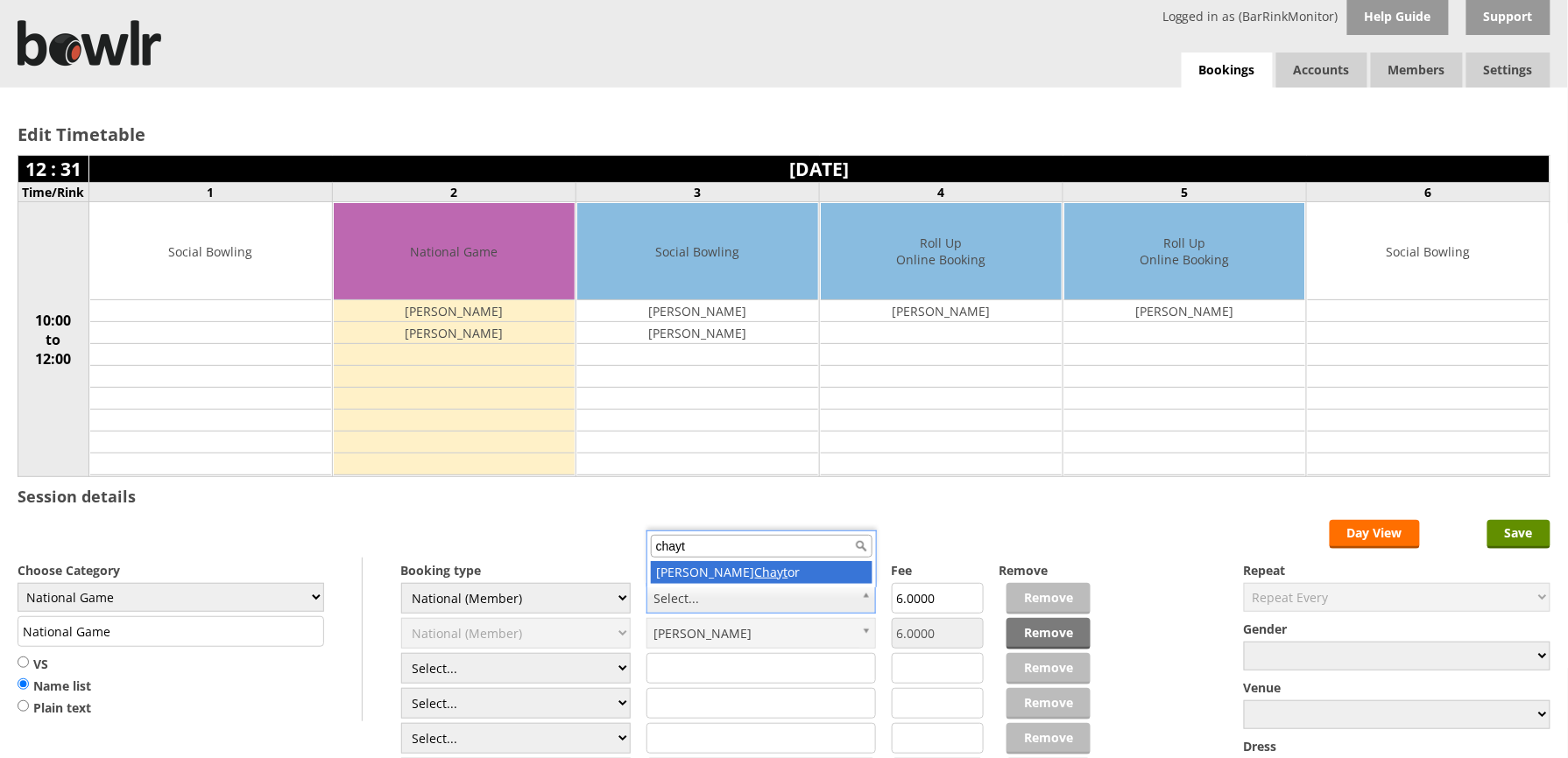
type input "chayt"
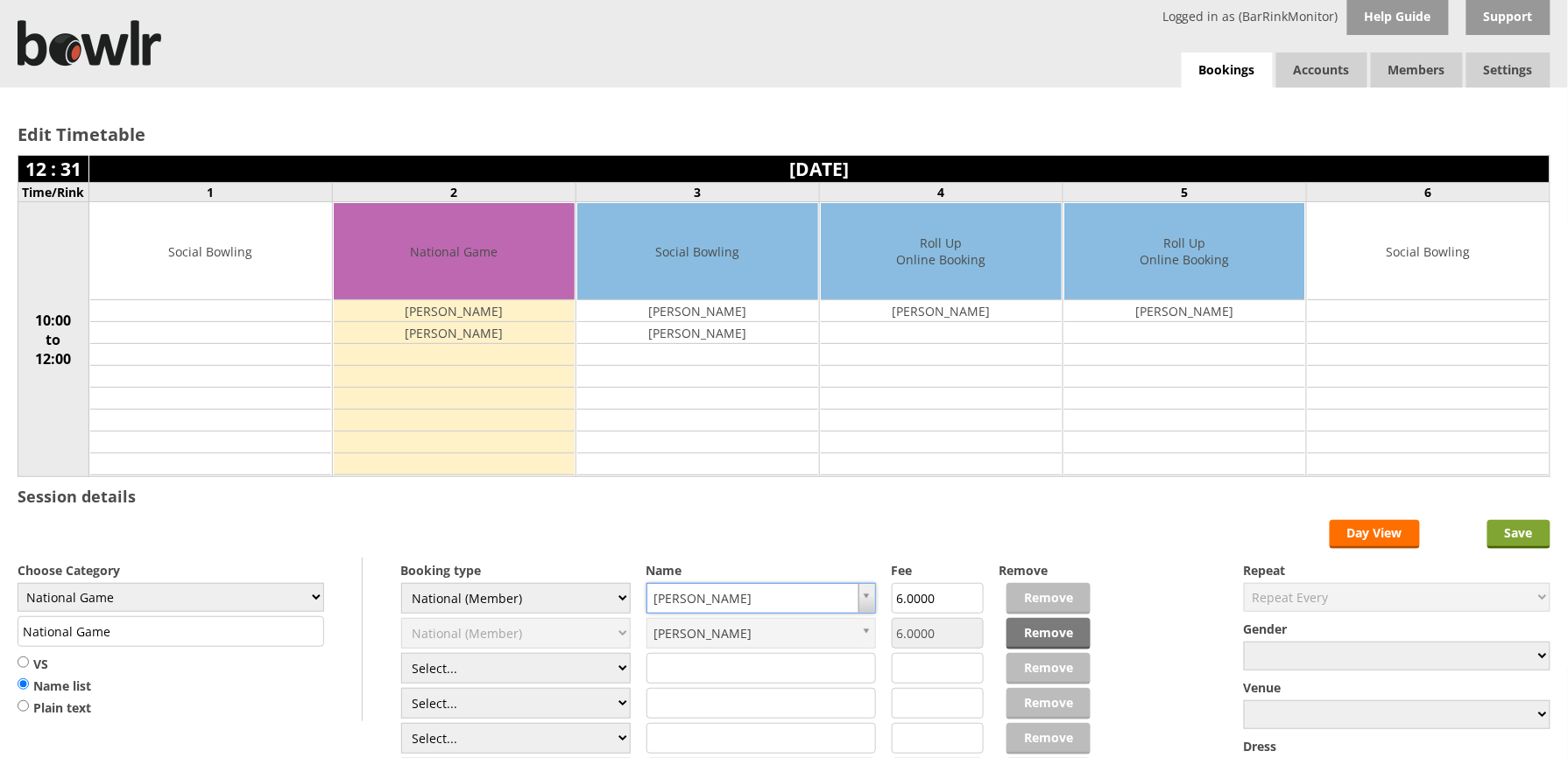
click at [1520, 547] on input "Save" at bounding box center [1520, 534] width 63 height 29
